Goal: Task Accomplishment & Management: Use online tool/utility

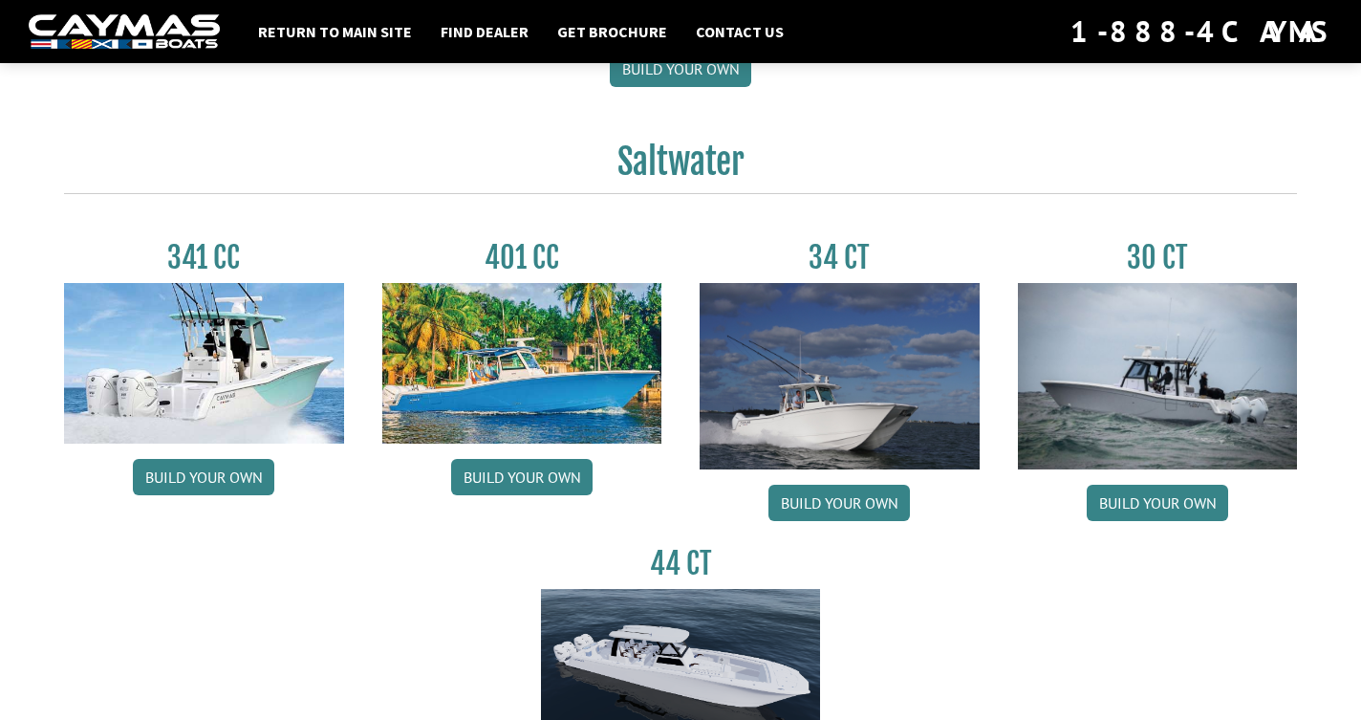
scroll to position [783, 0]
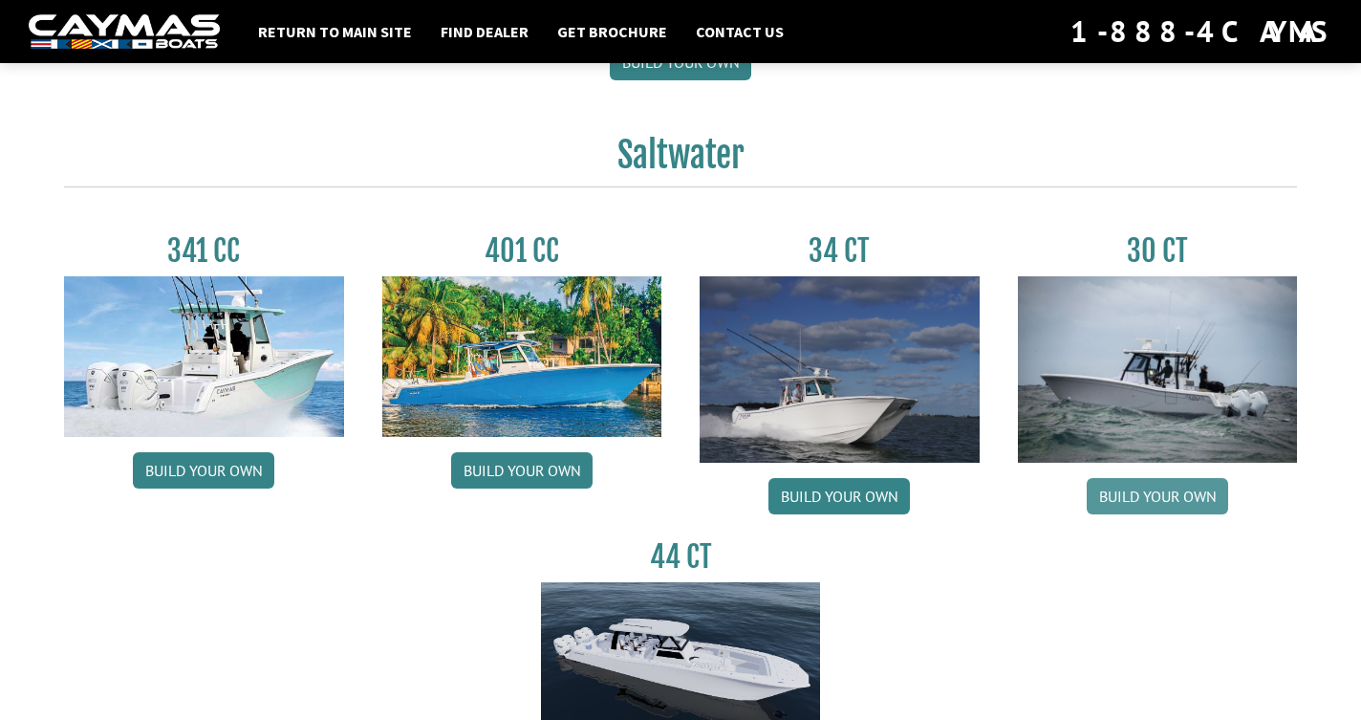
click at [1144, 490] on link "Build your own" at bounding box center [1157, 496] width 141 height 36
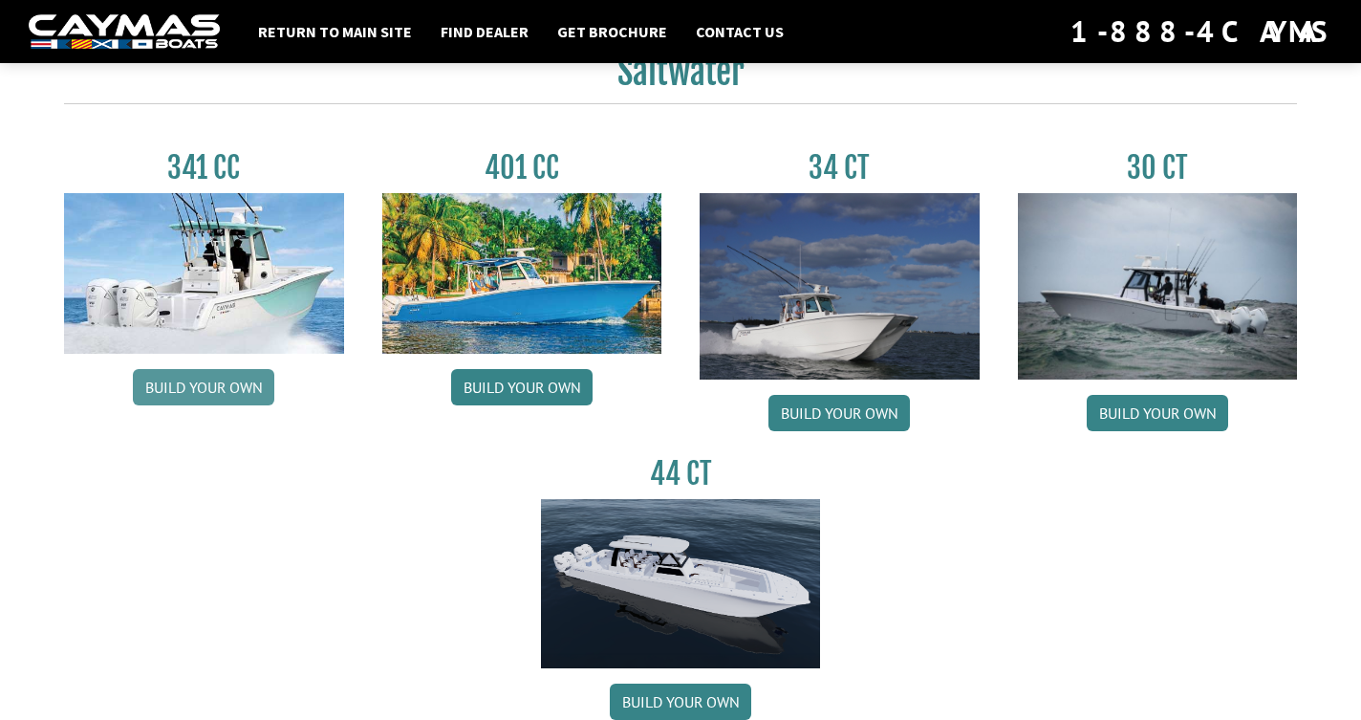
scroll to position [881, 0]
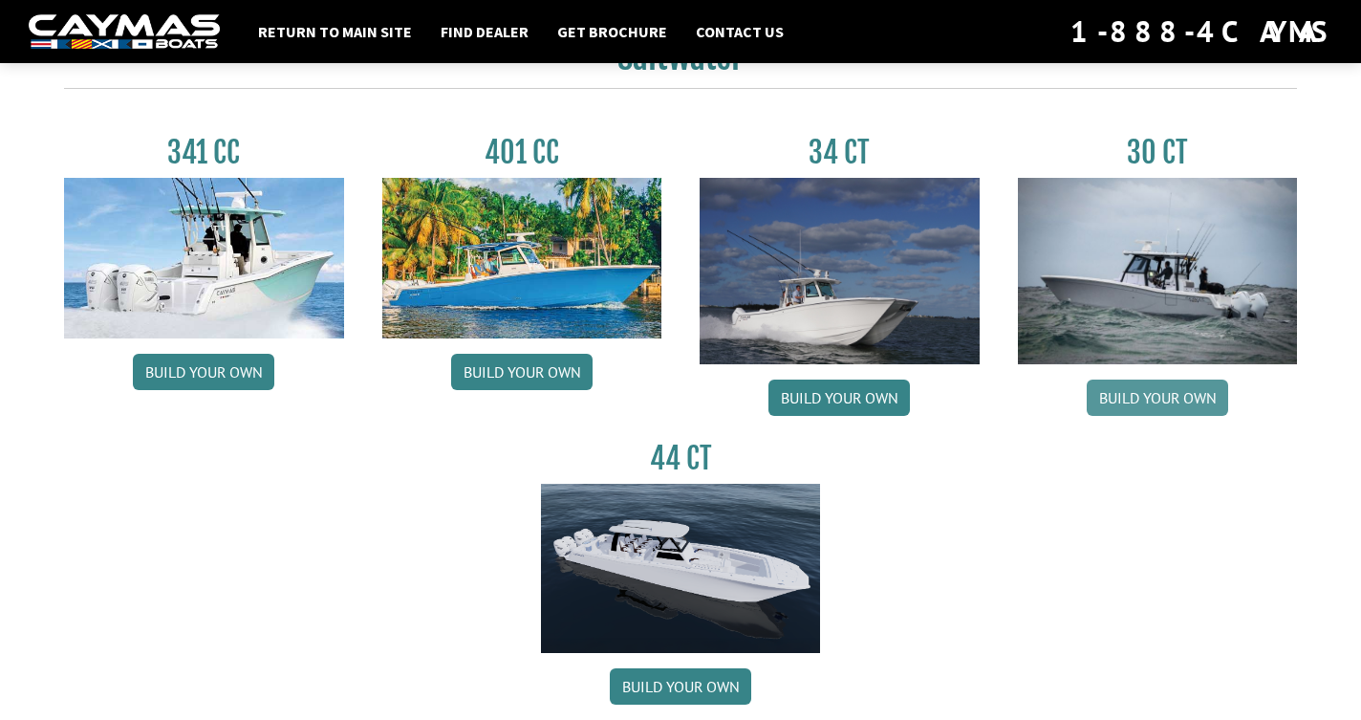
click at [1157, 383] on link "Build your own" at bounding box center [1157, 397] width 141 height 36
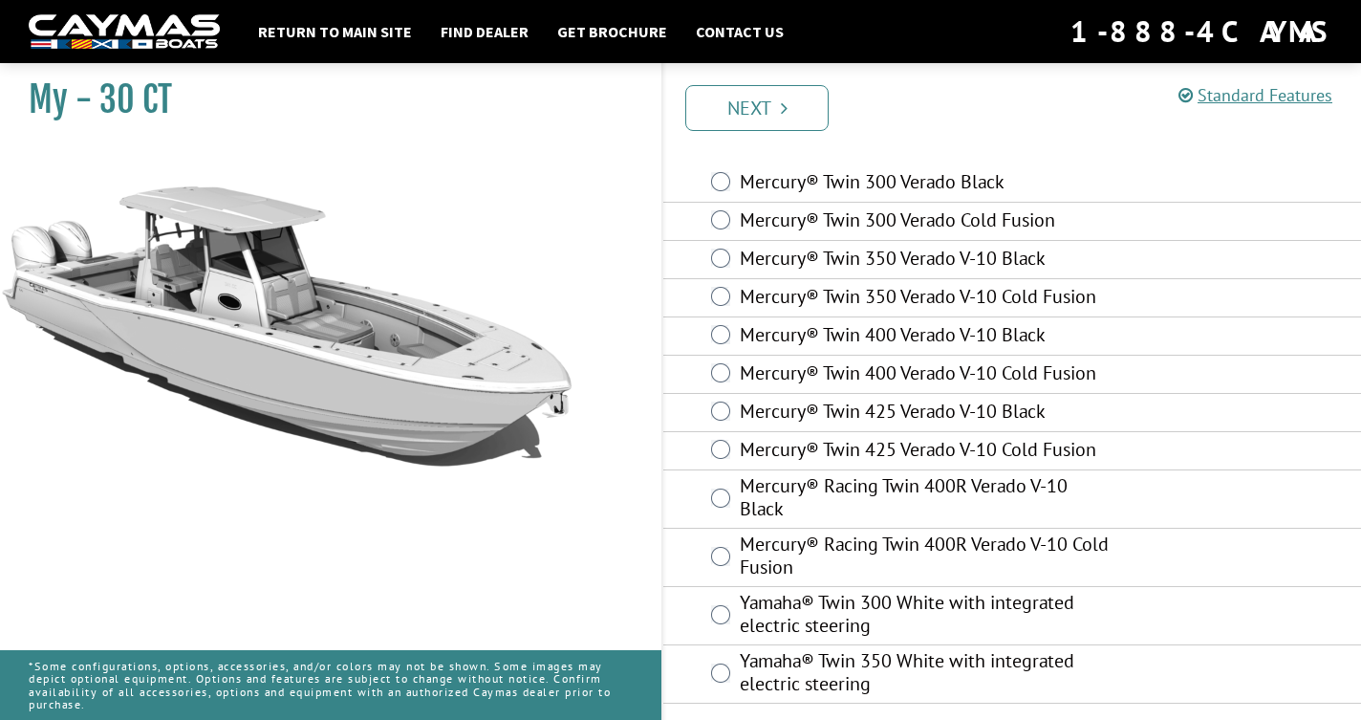
scroll to position [65, 0]
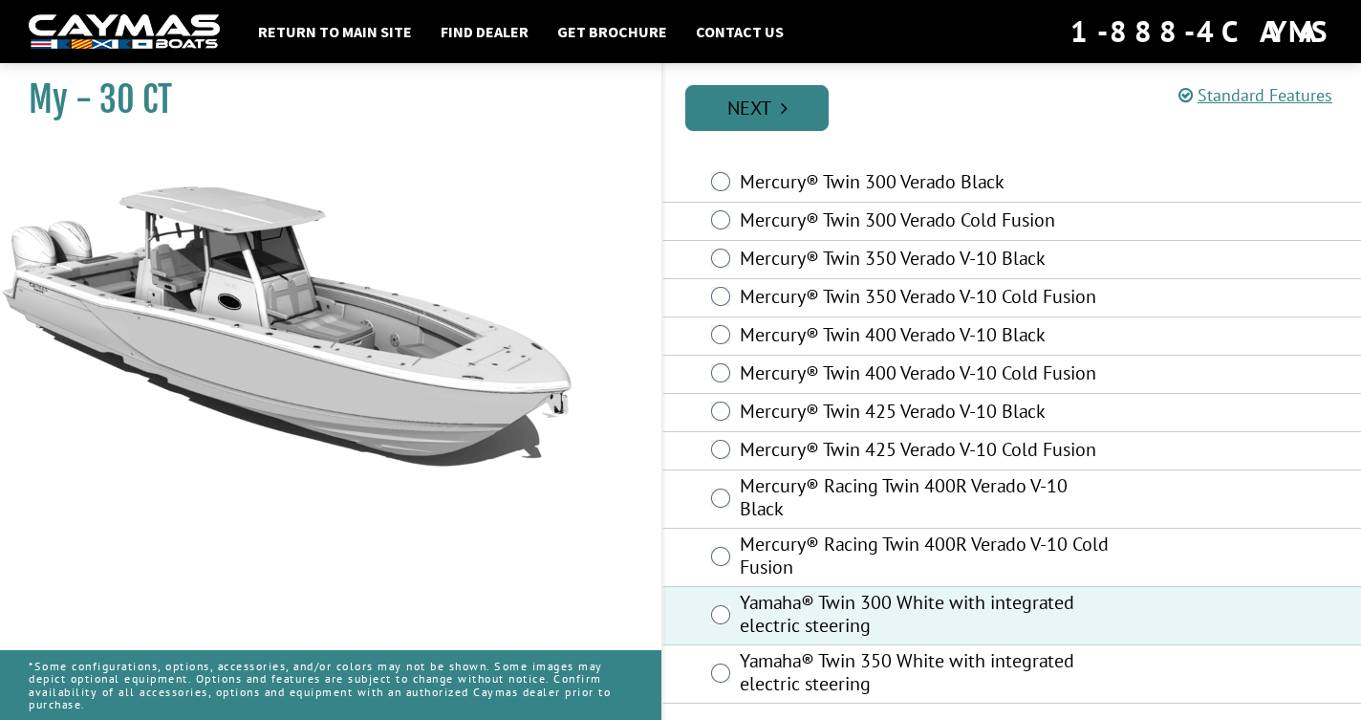
click at [756, 102] on link "Next" at bounding box center [756, 108] width 143 height 46
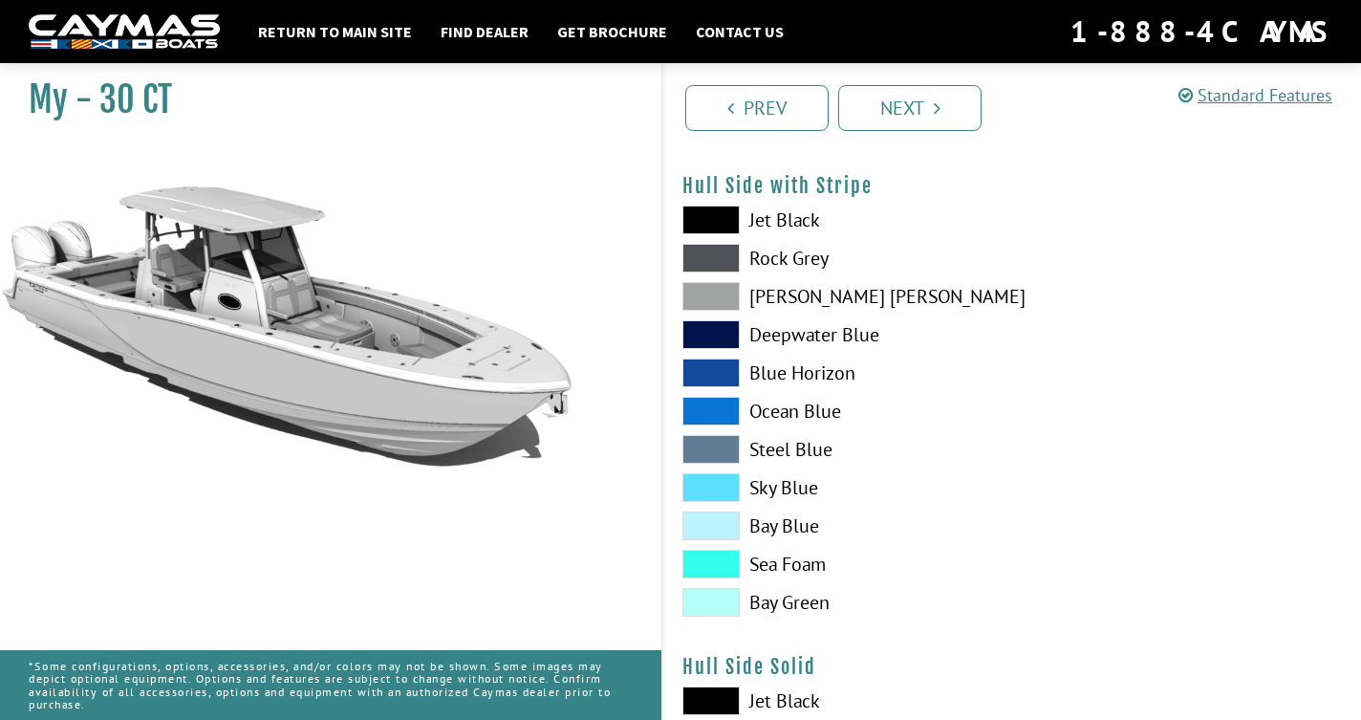
scroll to position [407, 0]
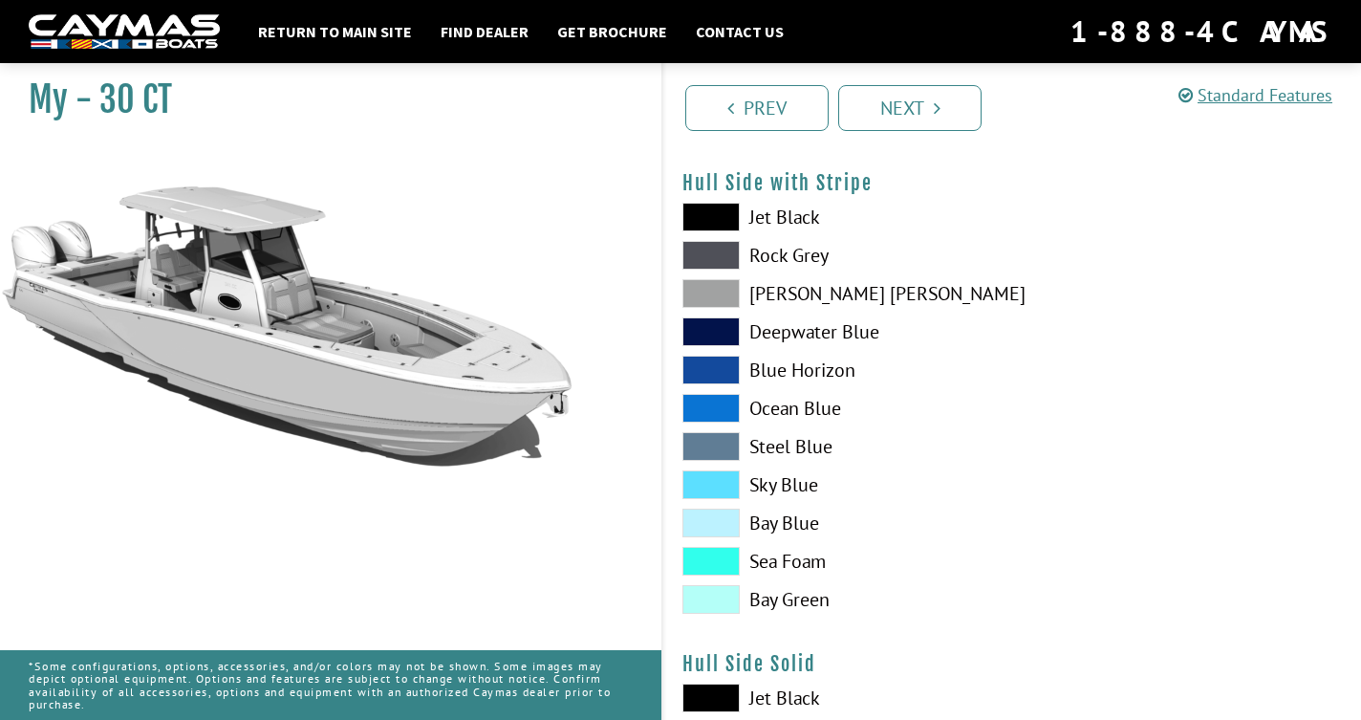
click at [712, 564] on span at bounding box center [710, 561] width 57 height 29
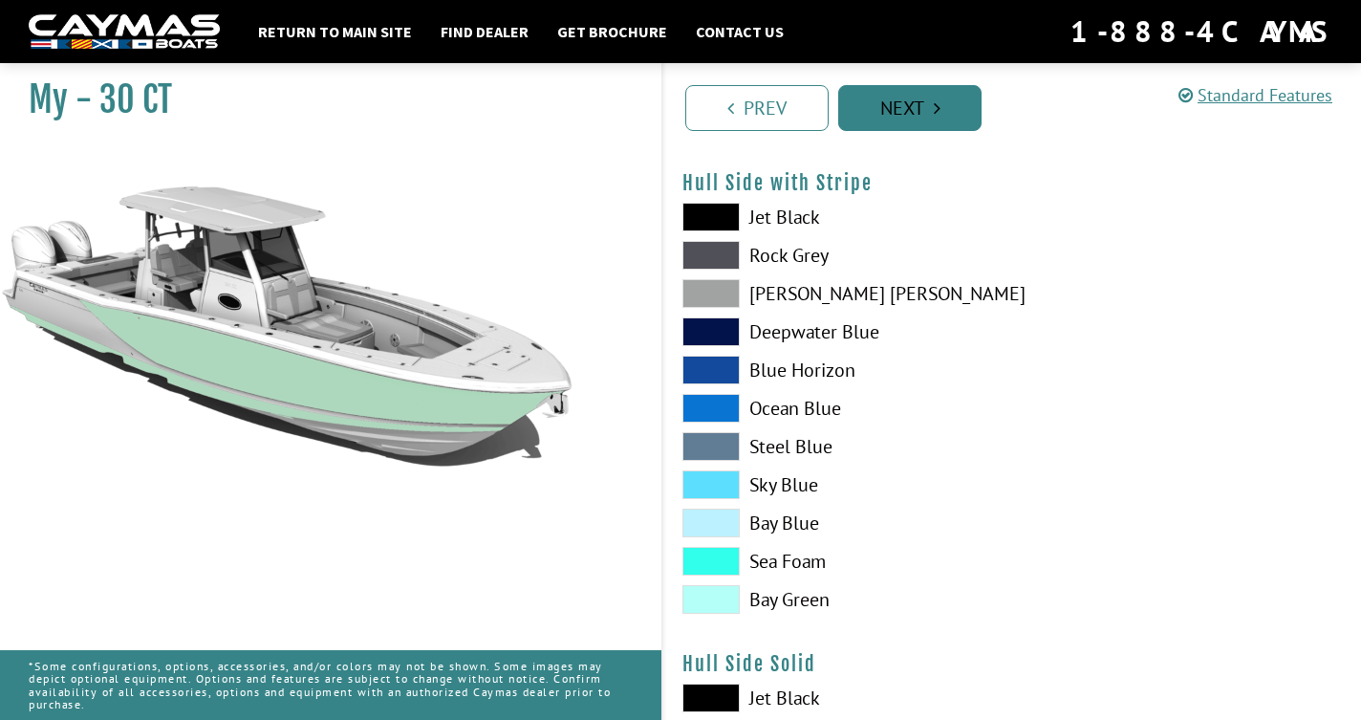
click at [896, 101] on link "Next" at bounding box center [909, 108] width 143 height 46
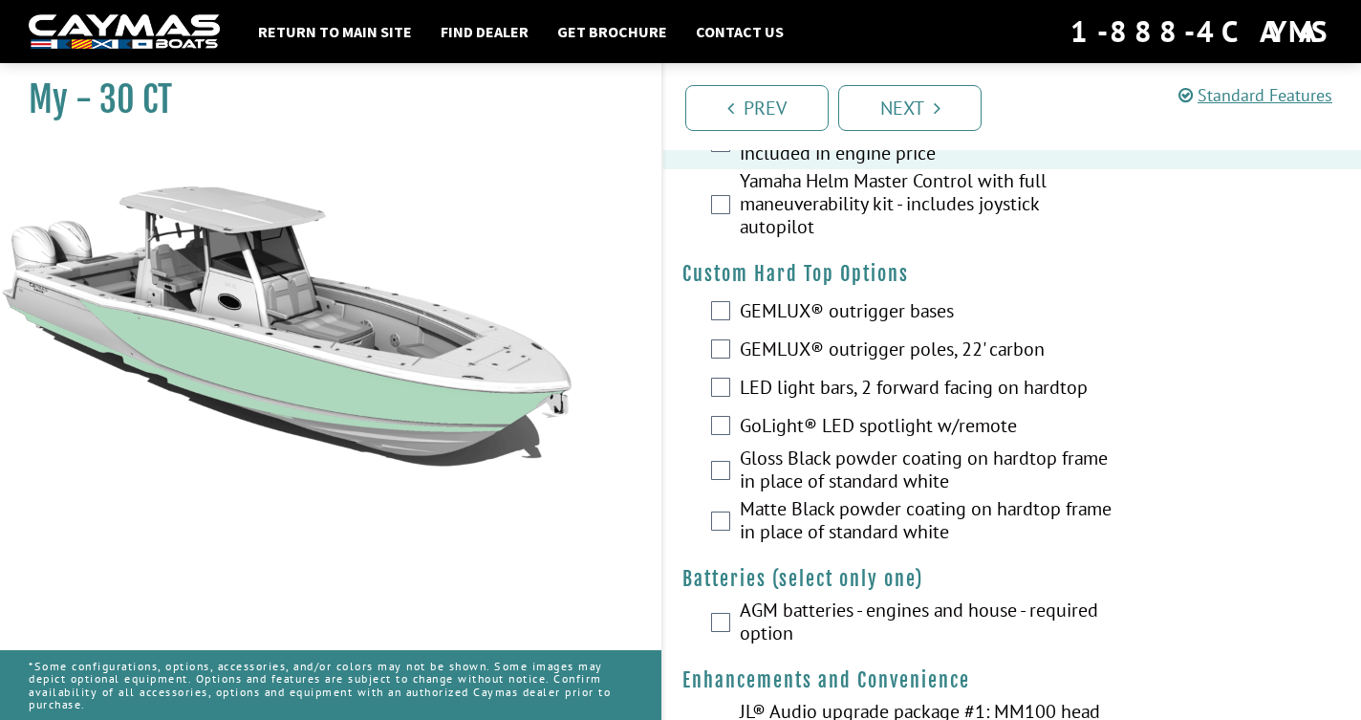
scroll to position [244, 0]
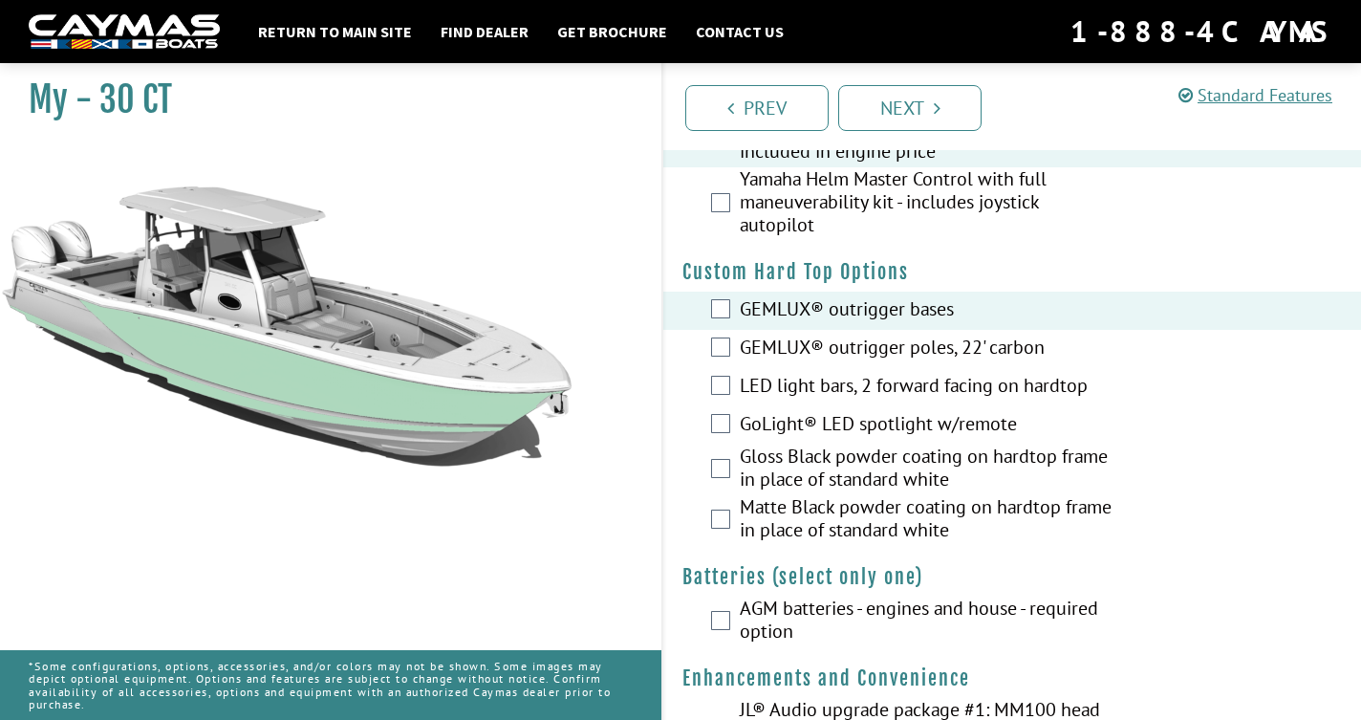
click at [717, 357] on div "GEMLUX® outrigger poles, 22' carbon" at bounding box center [1012, 349] width 698 height 38
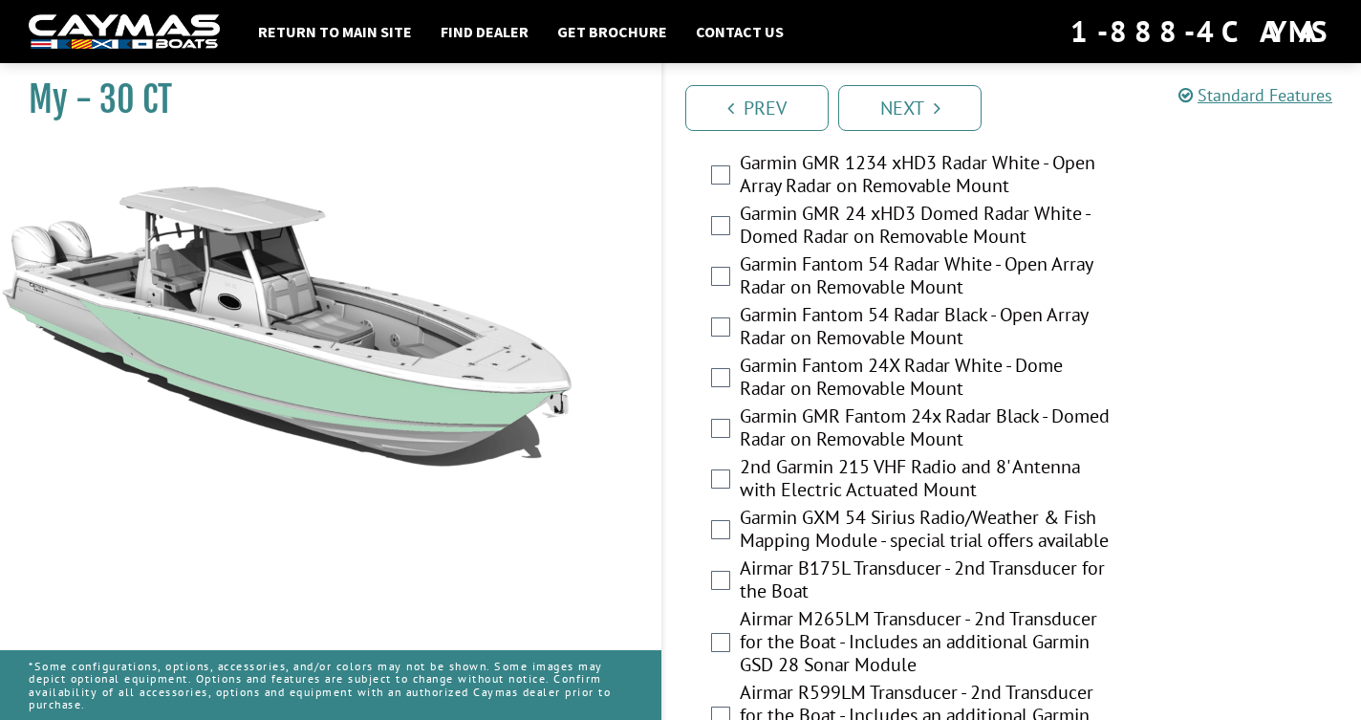
scroll to position [4055, 0]
click at [336, 32] on link "Return to main site" at bounding box center [335, 31] width 173 height 25
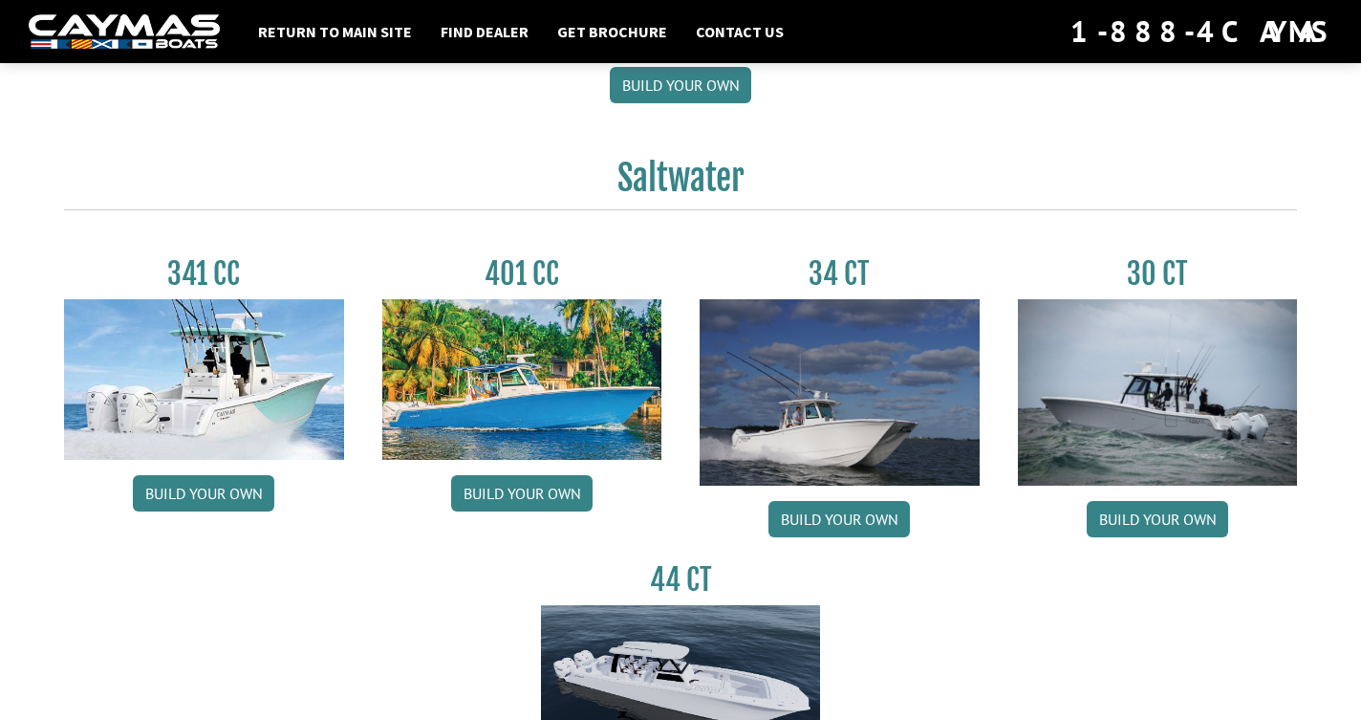
scroll to position [759, 0]
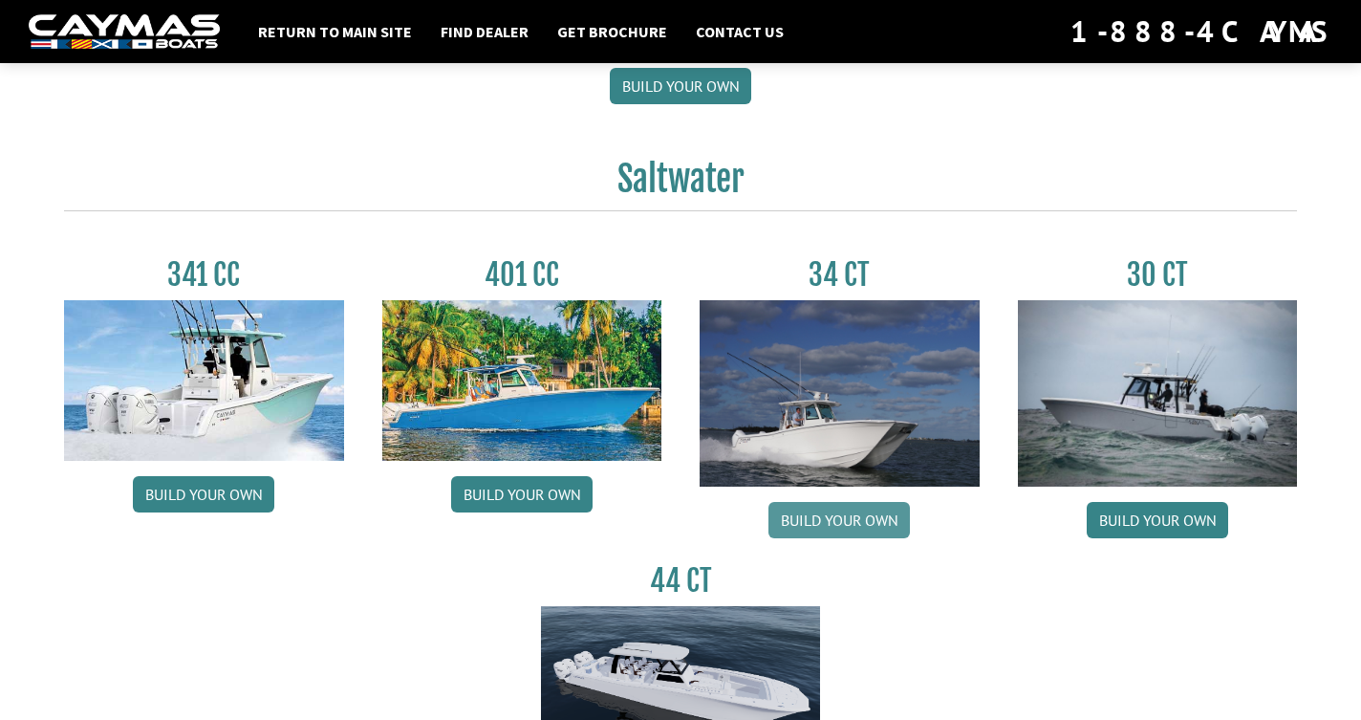
click at [843, 508] on link "Build your own" at bounding box center [838, 520] width 141 height 36
click at [1140, 517] on link "Build your own" at bounding box center [1157, 520] width 141 height 36
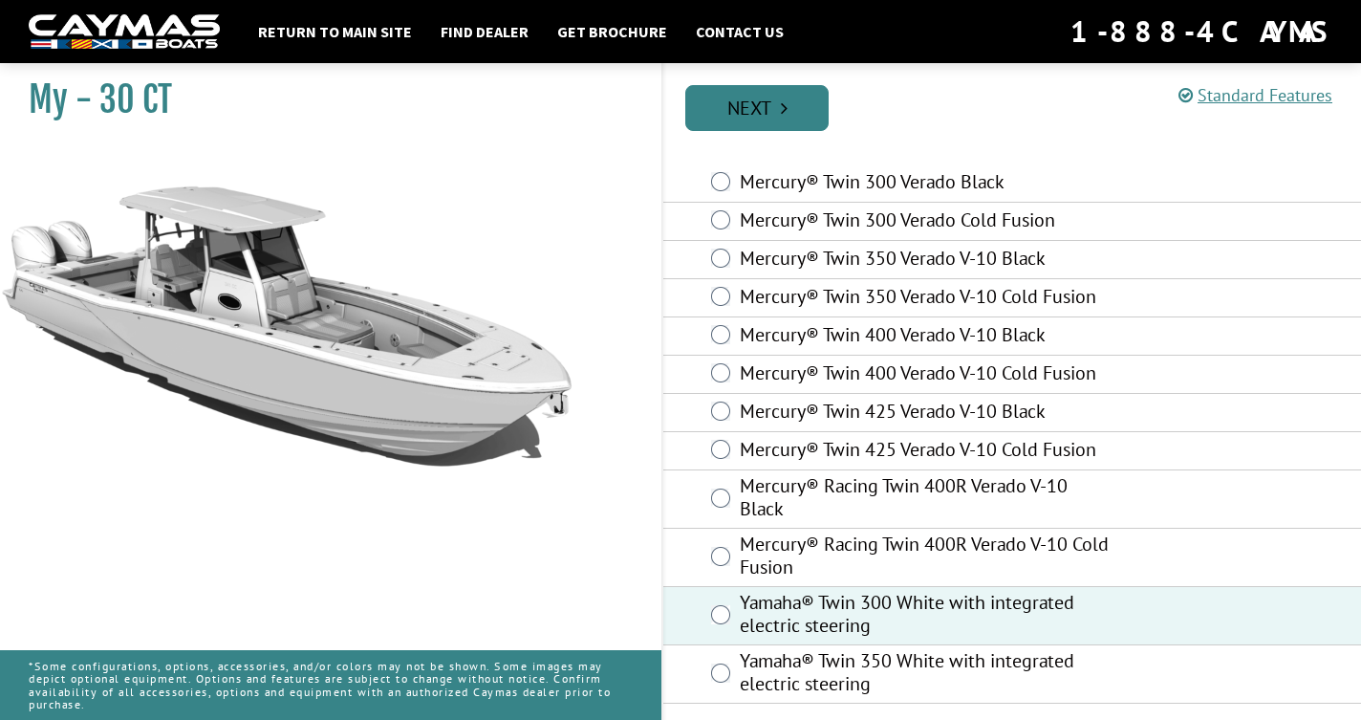
scroll to position [65, 0]
click at [762, 97] on link "Next" at bounding box center [756, 108] width 143 height 46
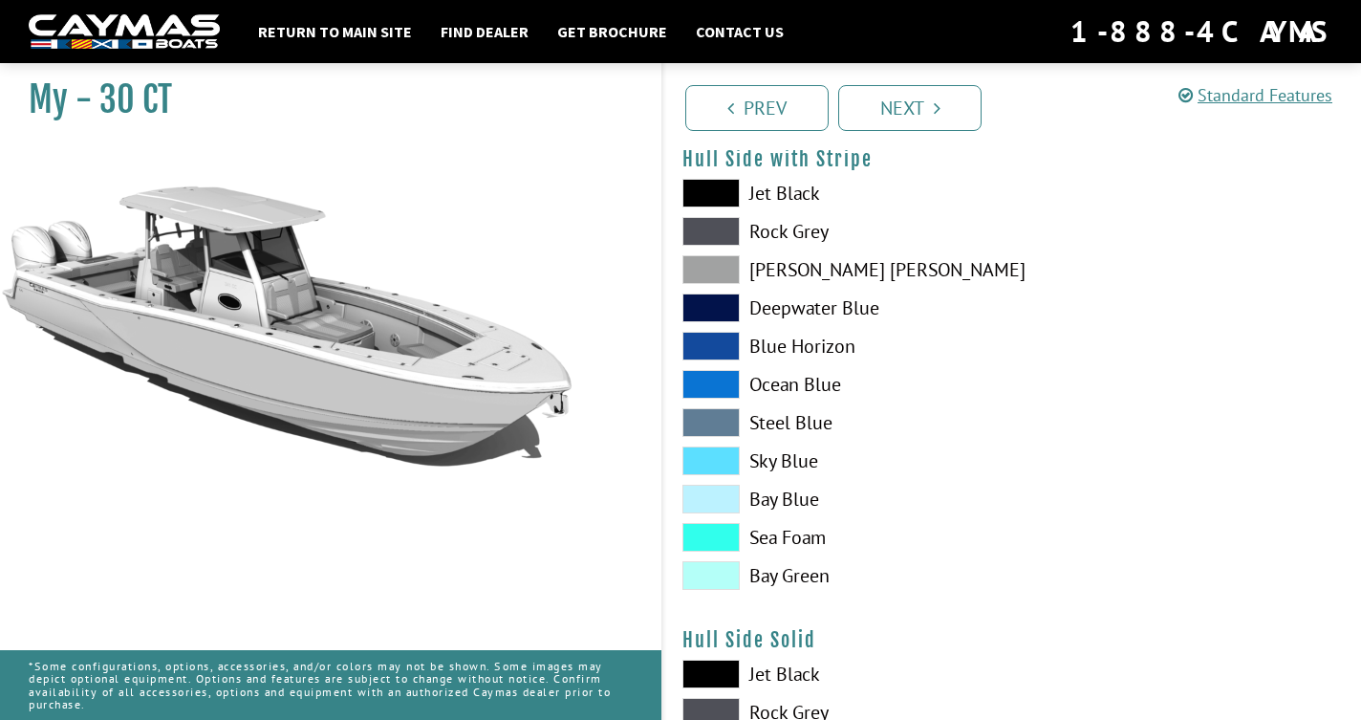
scroll to position [432, 0]
click at [716, 542] on span at bounding box center [710, 536] width 57 height 29
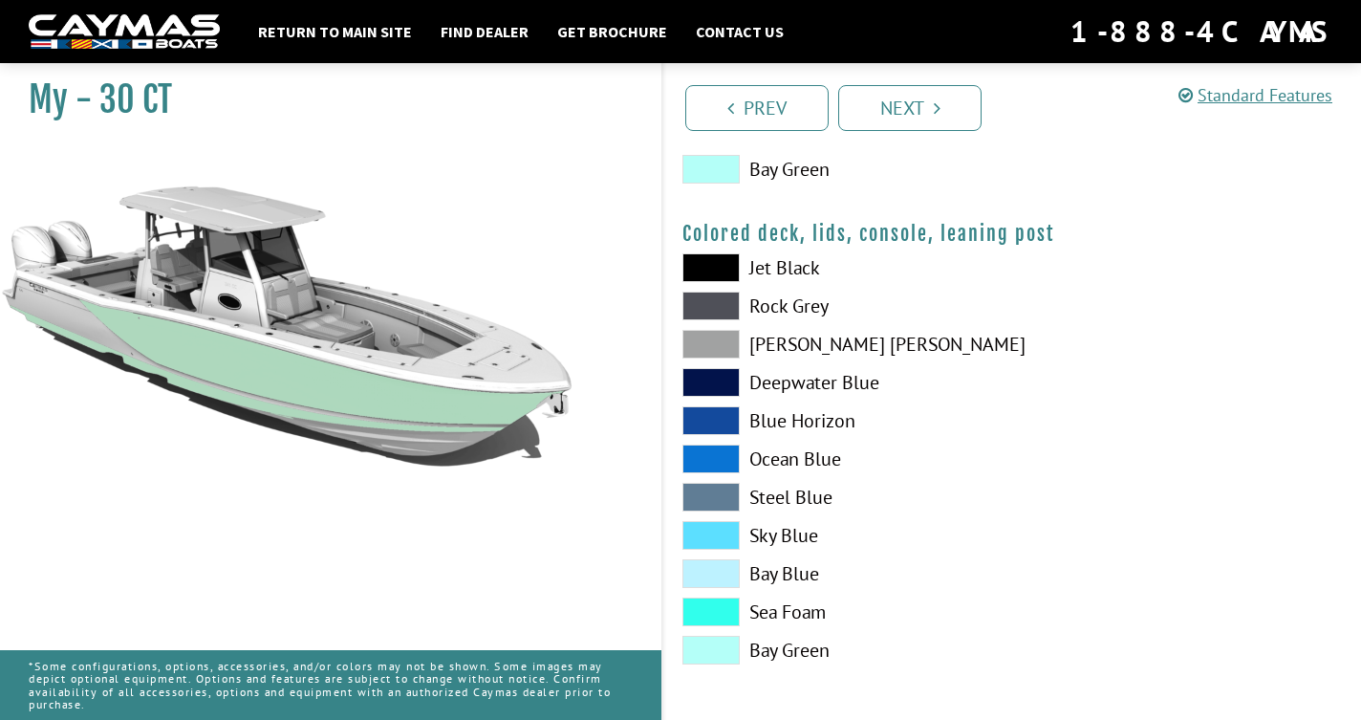
scroll to position [2280, 0]
click at [911, 113] on link "Next" at bounding box center [909, 108] width 143 height 46
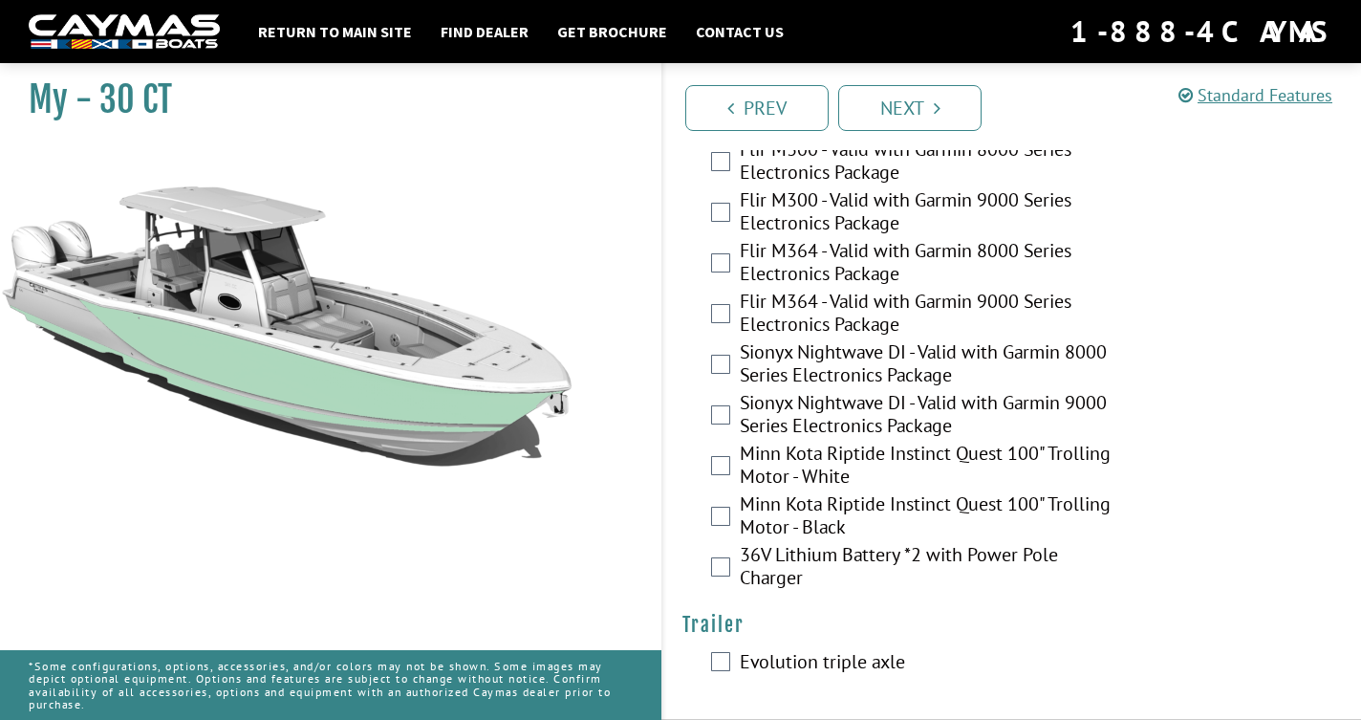
scroll to position [4783, 0]
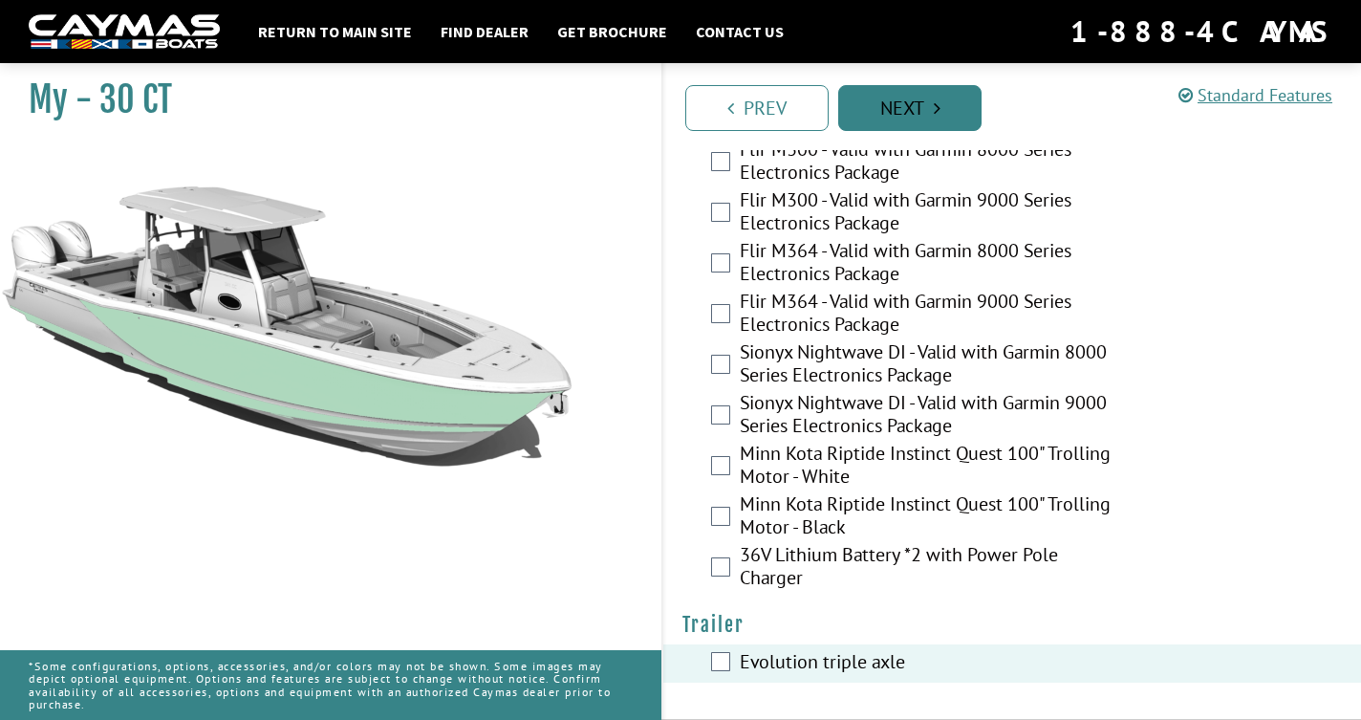
click at [928, 107] on link "Next" at bounding box center [909, 108] width 143 height 46
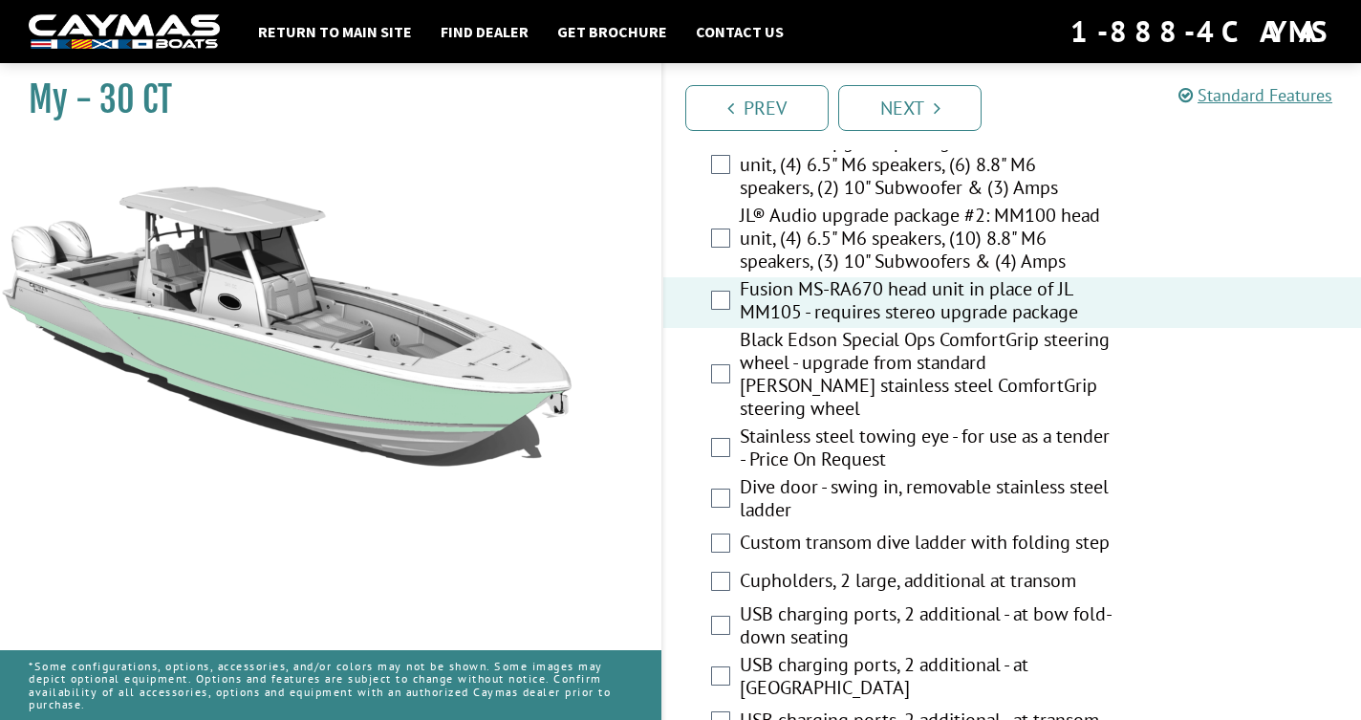
scroll to position [649, 0]
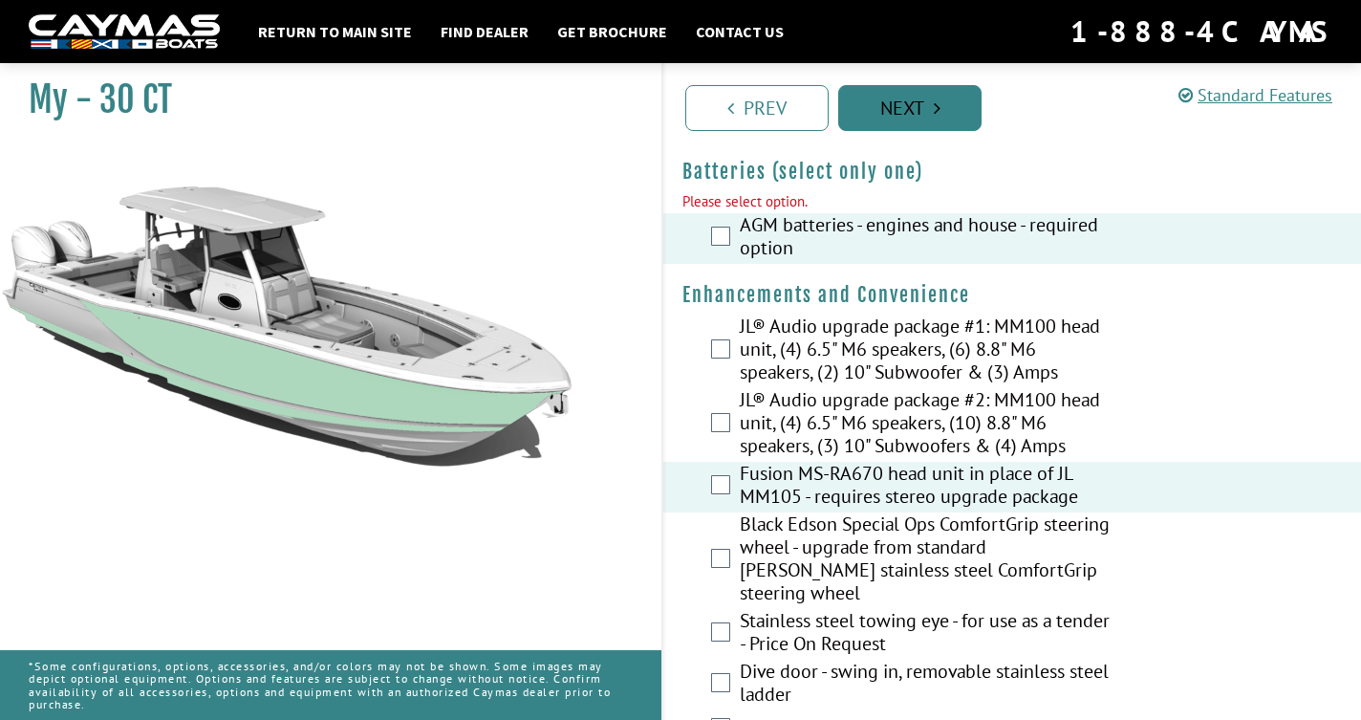
click at [927, 102] on link "Next" at bounding box center [909, 108] width 143 height 46
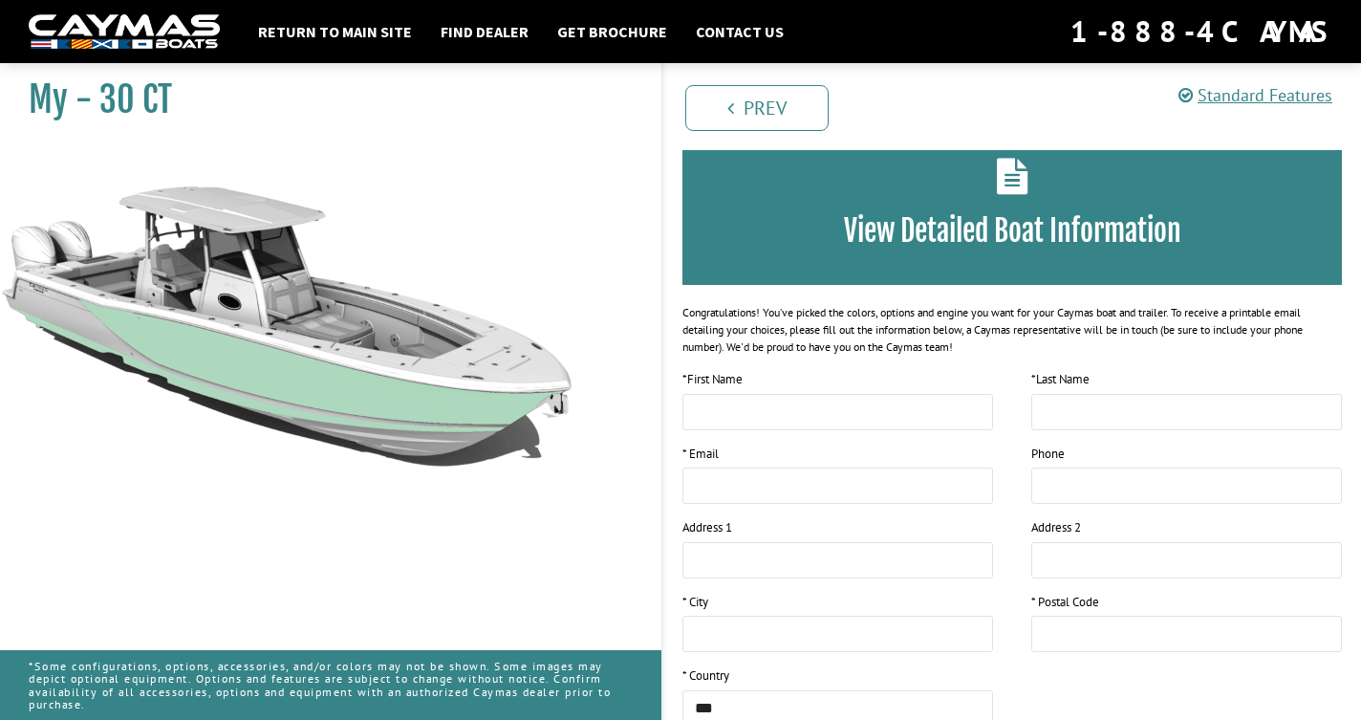
scroll to position [0, 0]
